Goal: Task Accomplishment & Management: Complete application form

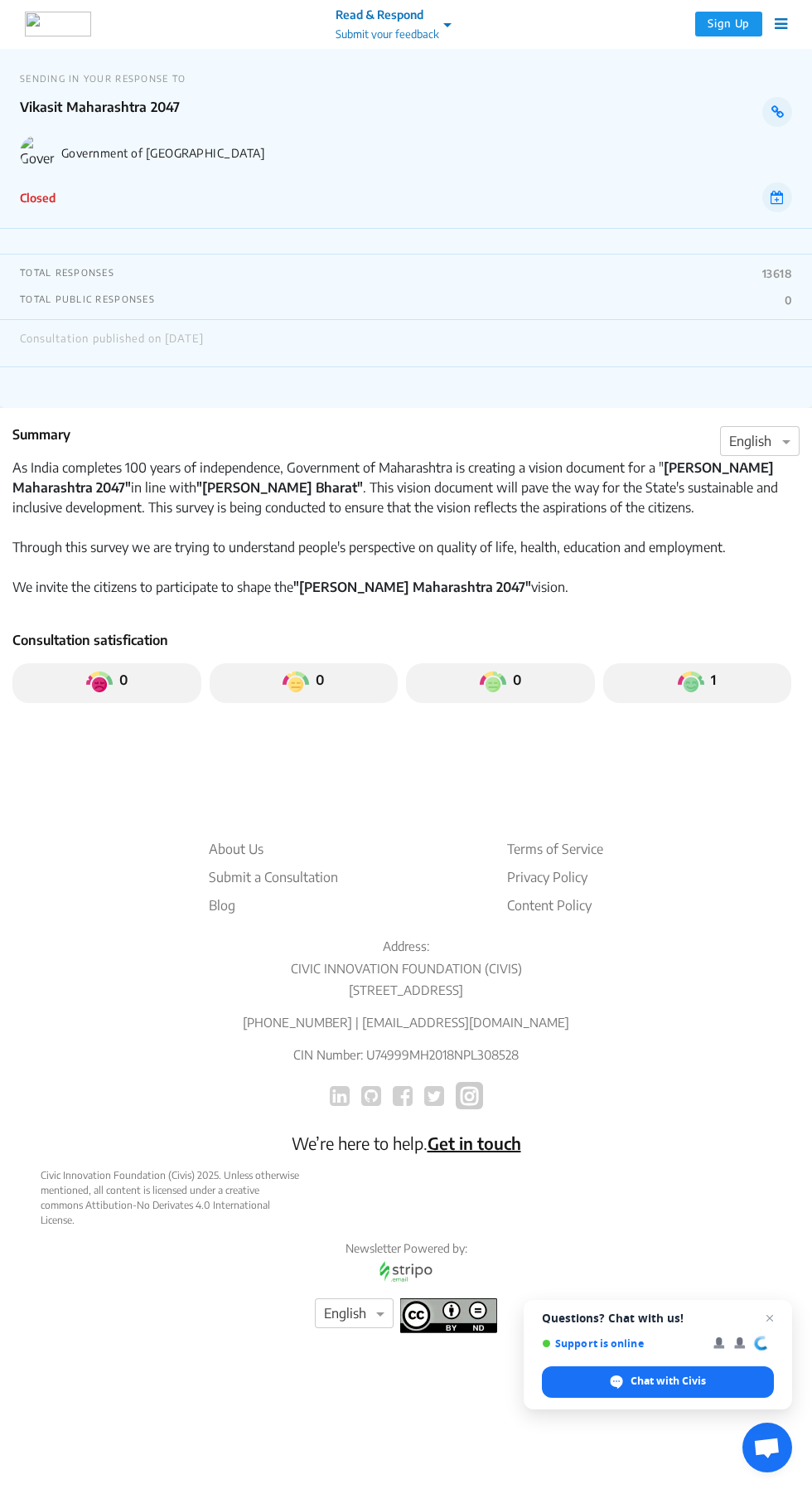
click at [55, 212] on div "SENDING IN YOUR RESPONSE TO [PERSON_NAME] [GEOGRAPHIC_DATA] 2047 Government of …" at bounding box center [406, 138] width 812 height 181
click at [747, 30] on button "Sign Up" at bounding box center [729, 23] width 67 height 25
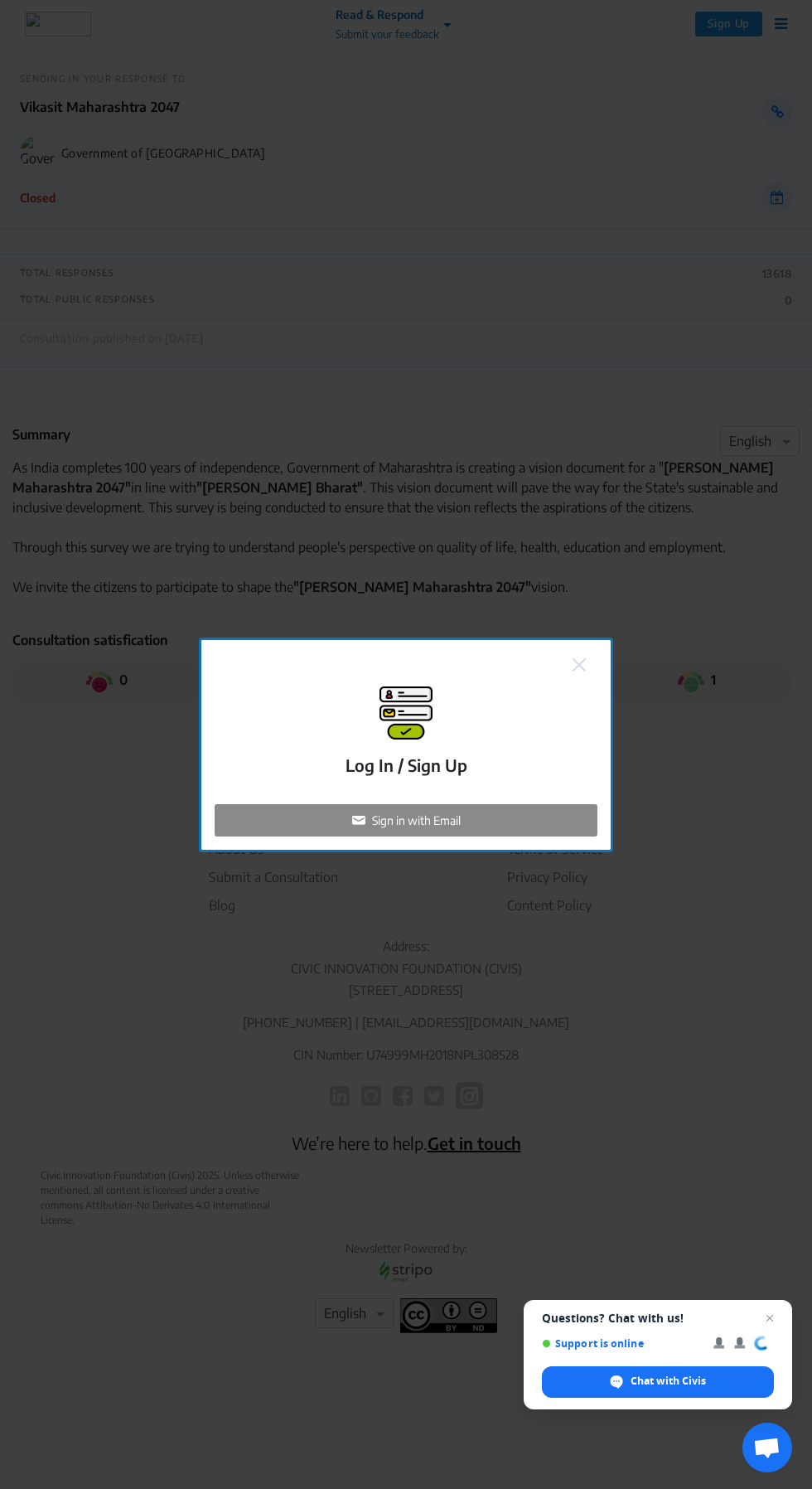
click at [547, 836] on div "Sign in with Email" at bounding box center [406, 820] width 382 height 33
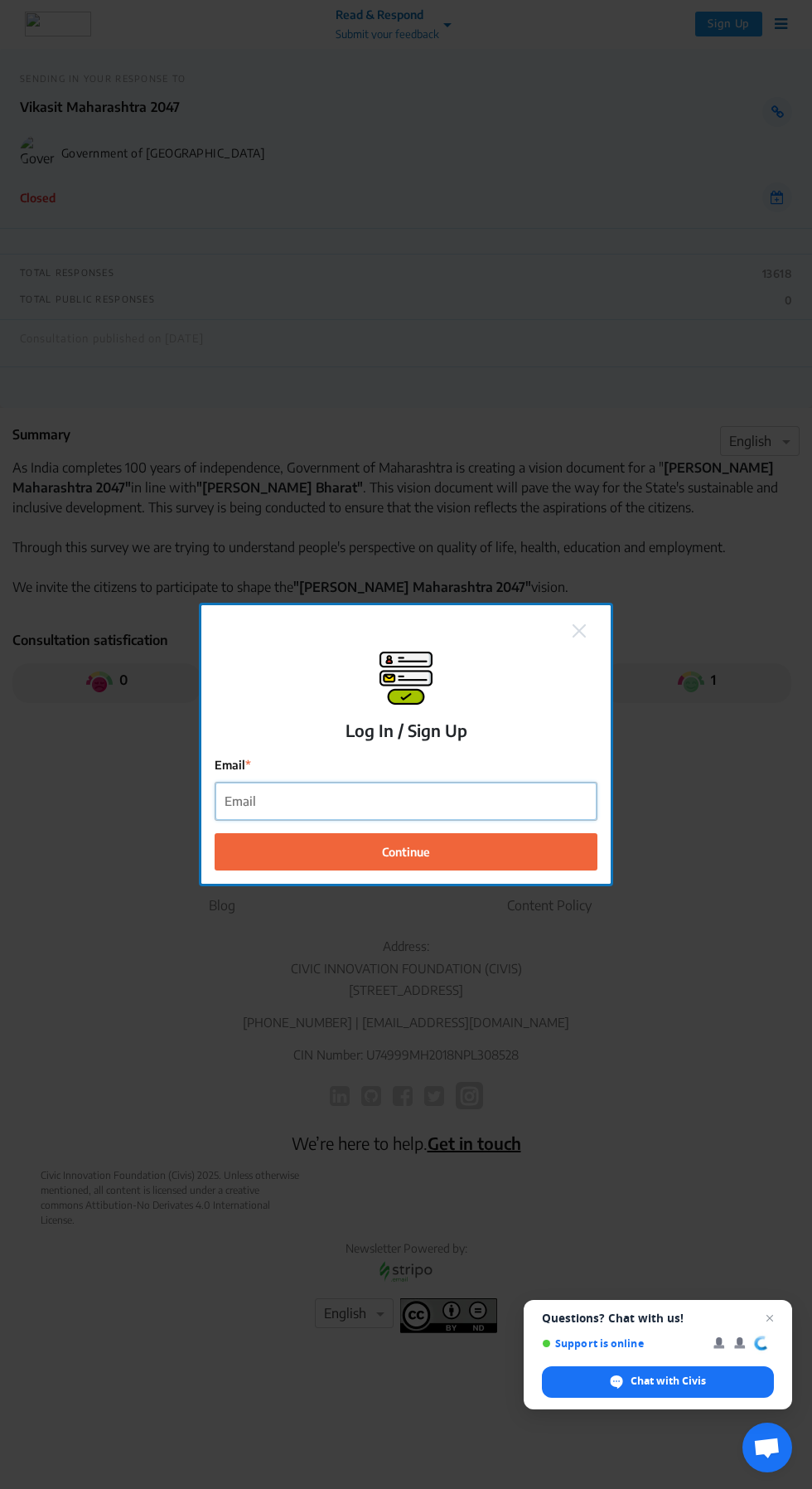
click at [528, 820] on input "Email" at bounding box center [406, 800] width 382 height 37
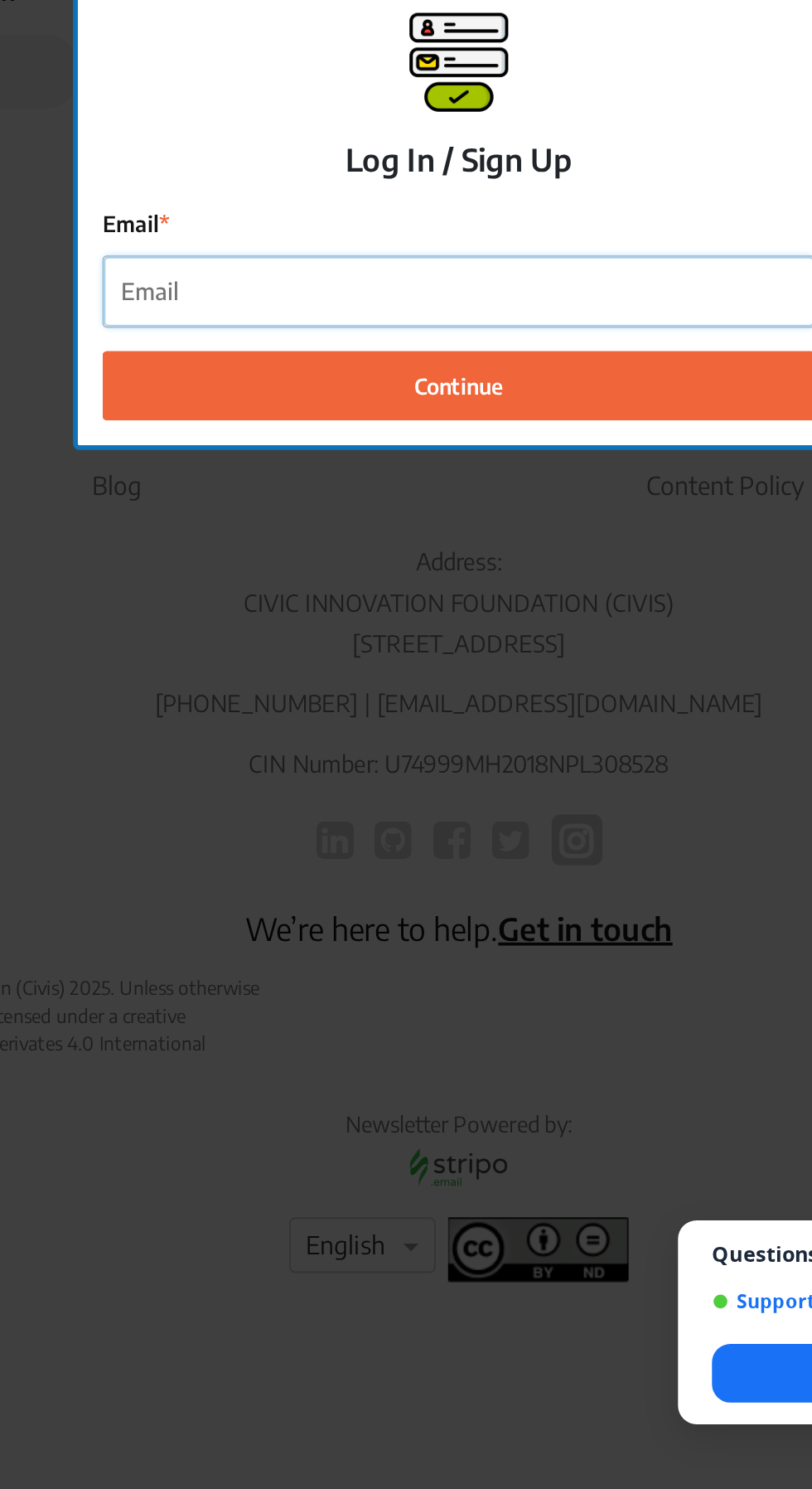
type input "skit7991@gmail.com"
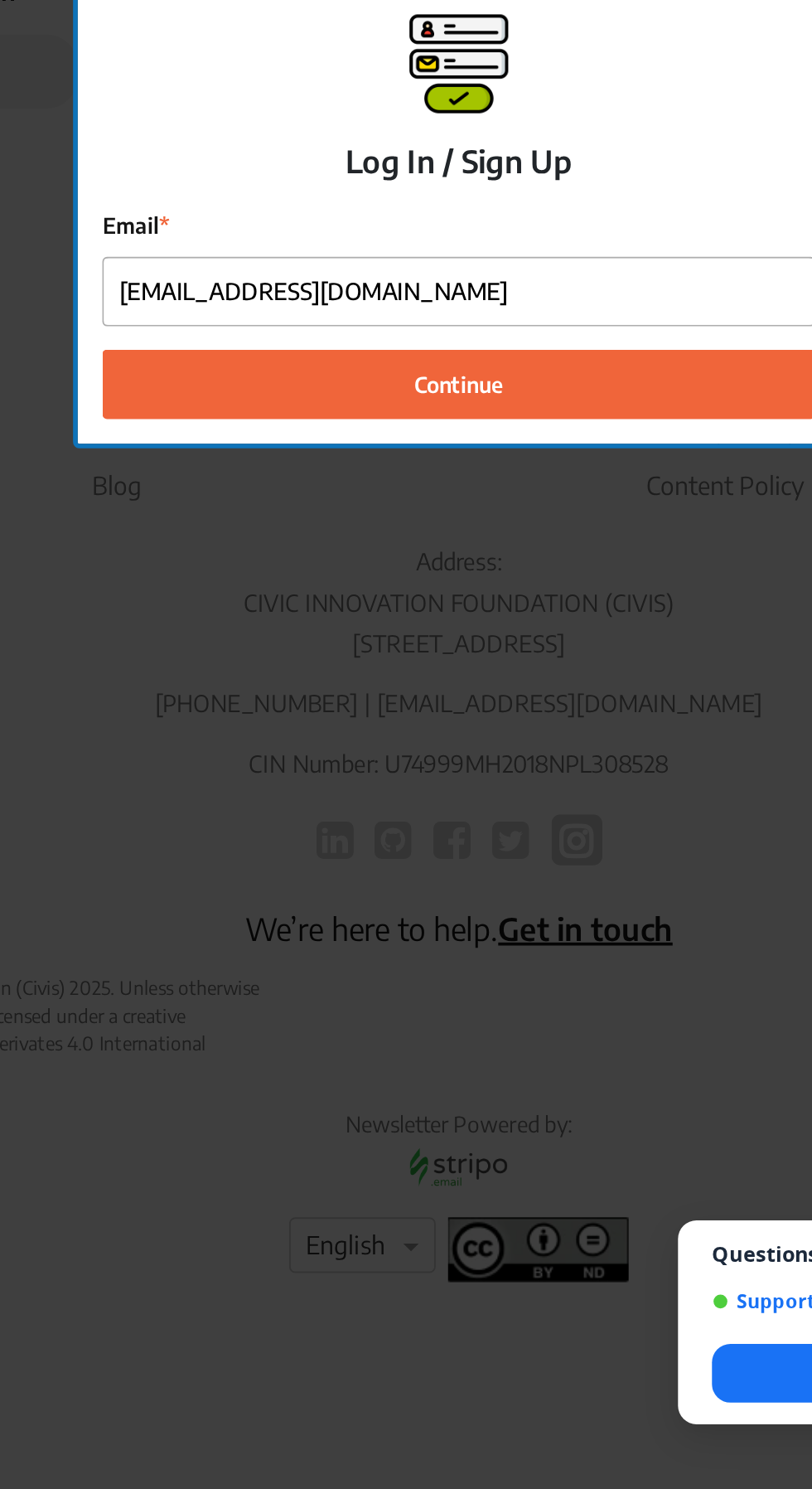
click at [443, 870] on button "Continue" at bounding box center [406, 850] width 382 height 37
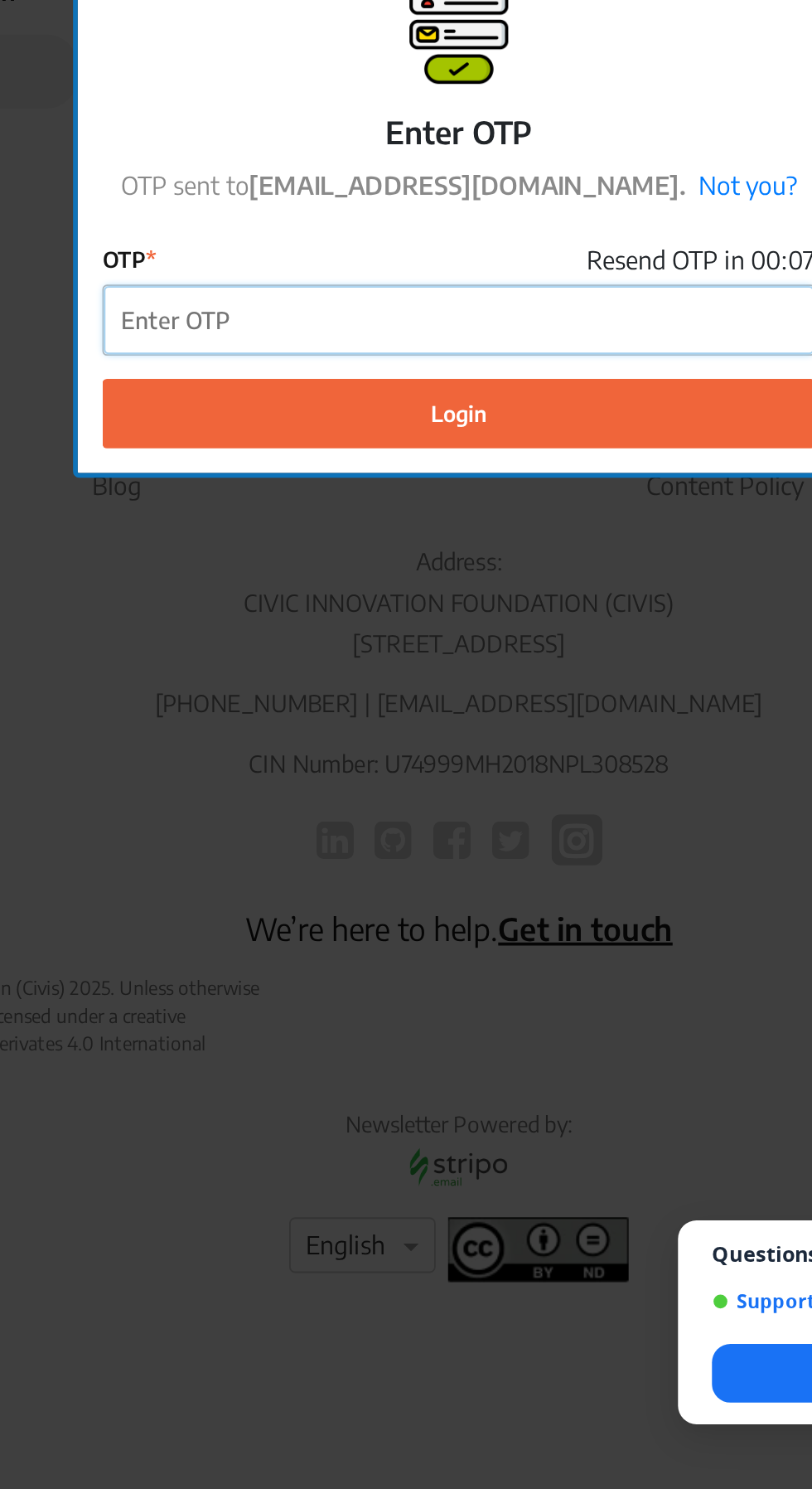
click at [392, 836] on input "OTP" at bounding box center [406, 817] width 382 height 37
click at [388, 836] on input "OTP" at bounding box center [406, 817] width 382 height 37
type input "295299"
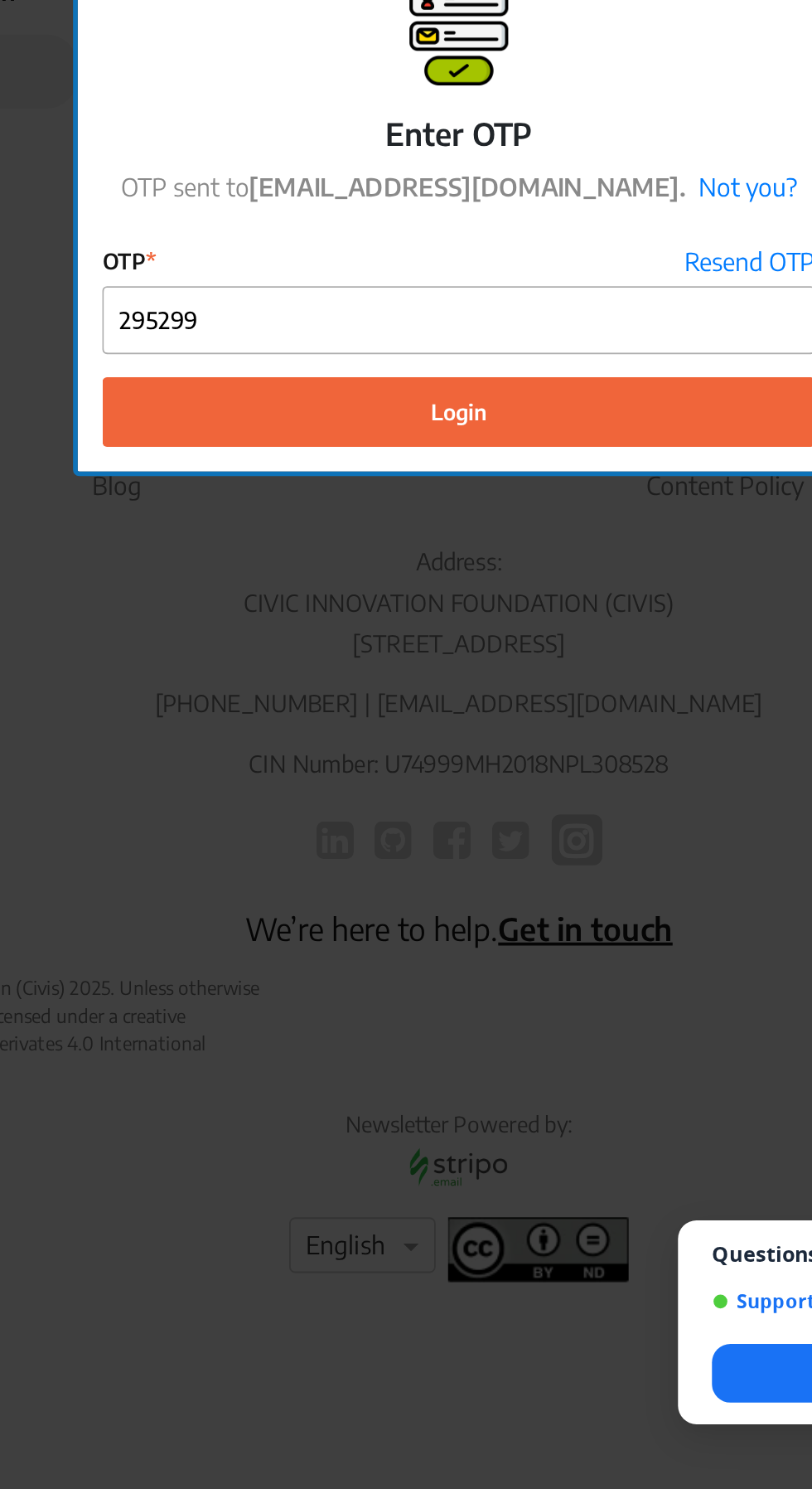
click at [461, 885] on button "Login" at bounding box center [406, 865] width 382 height 37
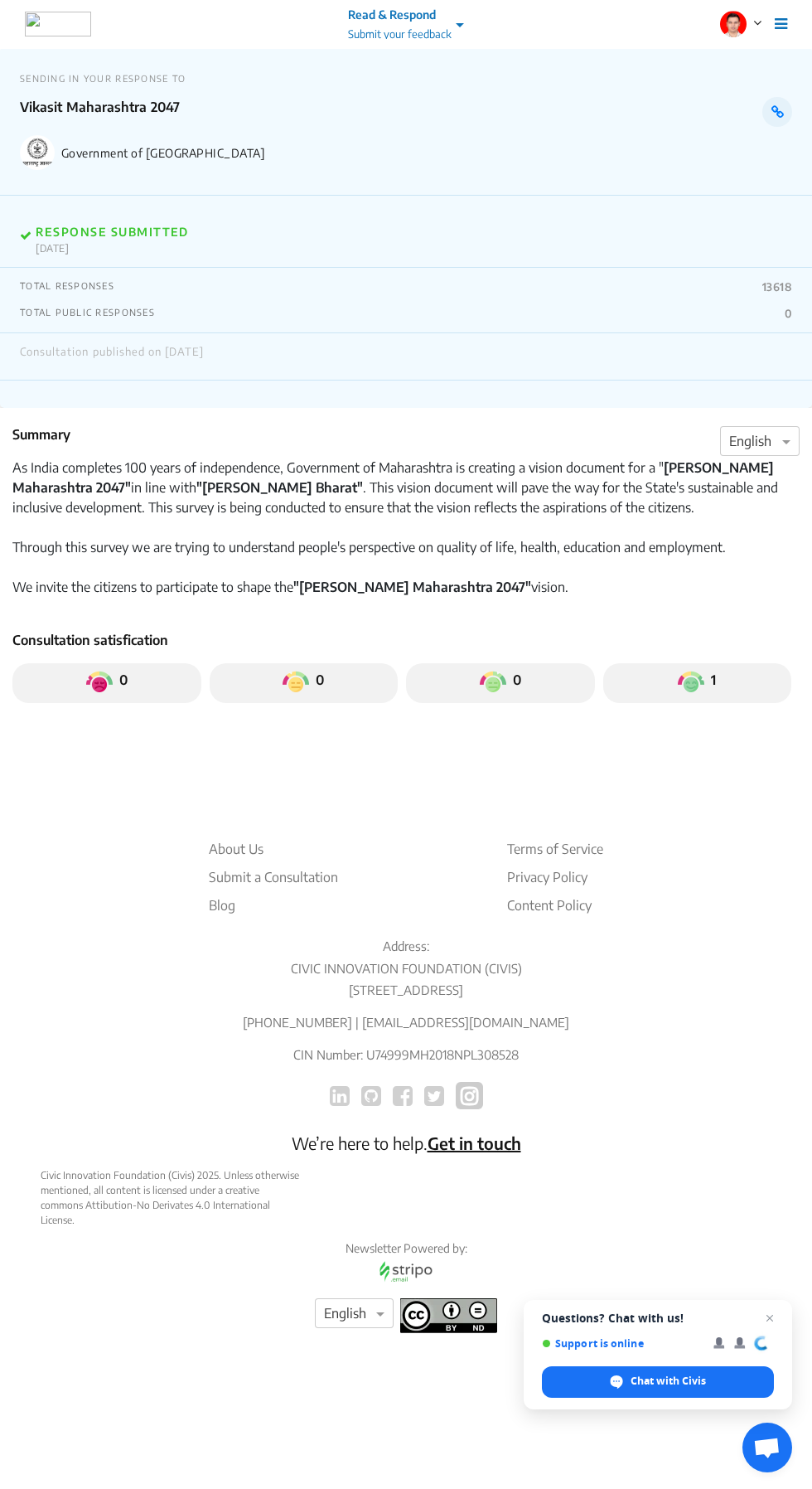
click at [245, 295] on div "TOTAL RESPONSES 13618 TOTAL PUBLIC RESPONSES 0" at bounding box center [406, 300] width 812 height 65
click at [763, 326] on div "TOTAL RESPONSES 13618 TOTAL PUBLIC RESPONSES 0" at bounding box center [406, 300] width 812 height 65
click at [599, 301] on div "TOTAL RESPONSES 13618 TOTAL PUBLIC RESPONSES 0" at bounding box center [406, 300] width 812 height 65
click at [147, 287] on div "TOTAL RESPONSES 13618" at bounding box center [406, 286] width 772 height 13
click at [777, 112] on icon at bounding box center [778, 111] width 12 height 13
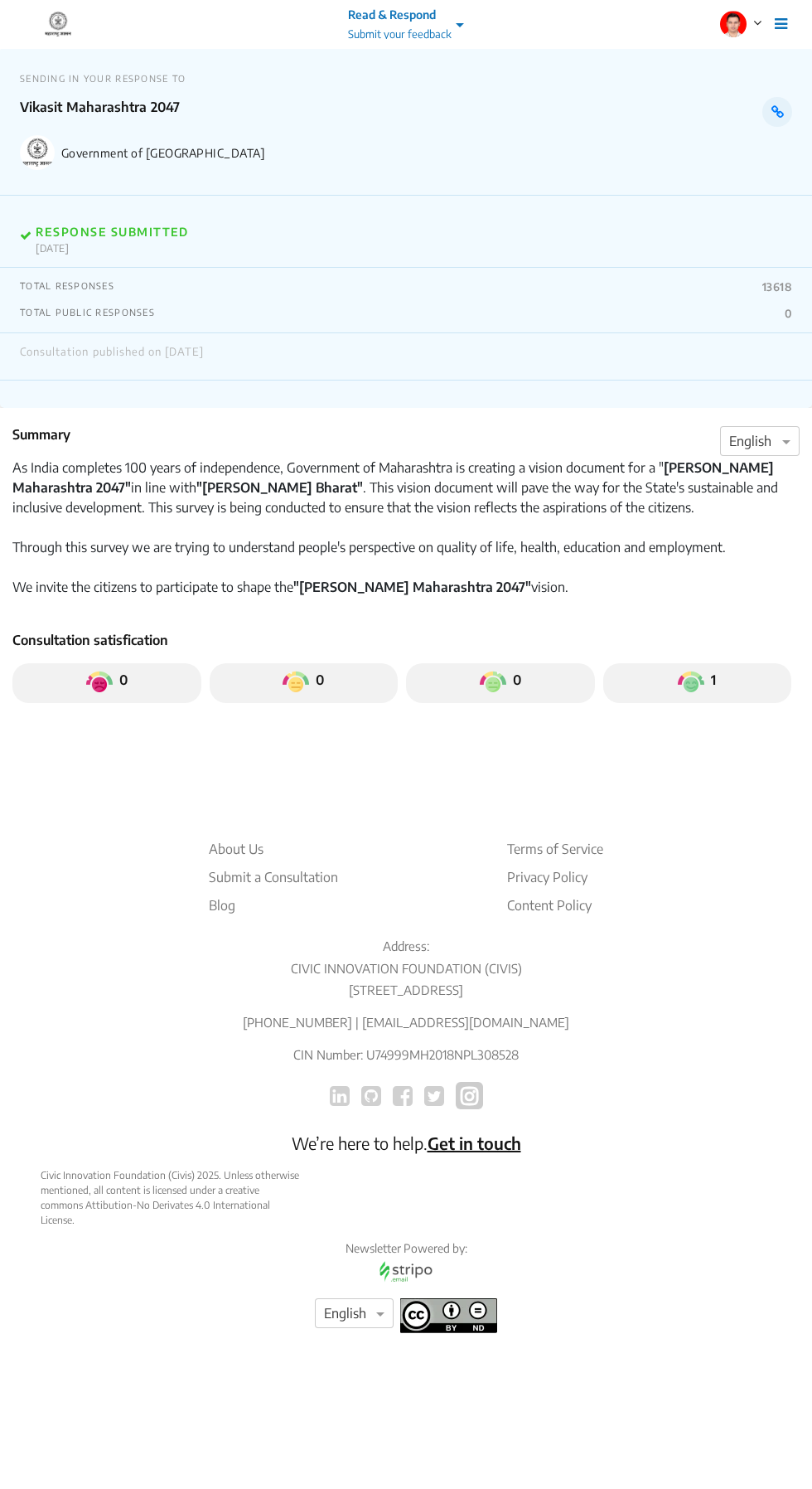
click at [122, 256] on div "RESPONSE SUBMITTED 16th Jul 25" at bounding box center [406, 232] width 812 height 72
